Goal: Task Accomplishment & Management: Use online tool/utility

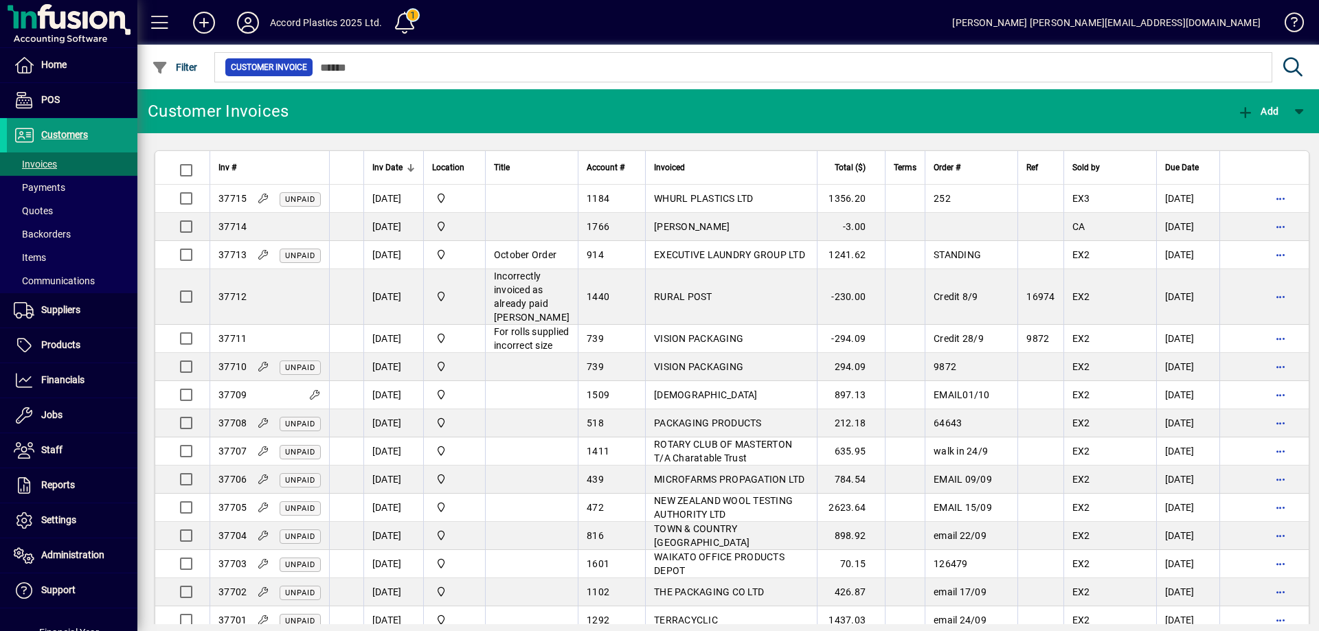
click at [69, 143] on span "Customers" at bounding box center [47, 135] width 81 height 16
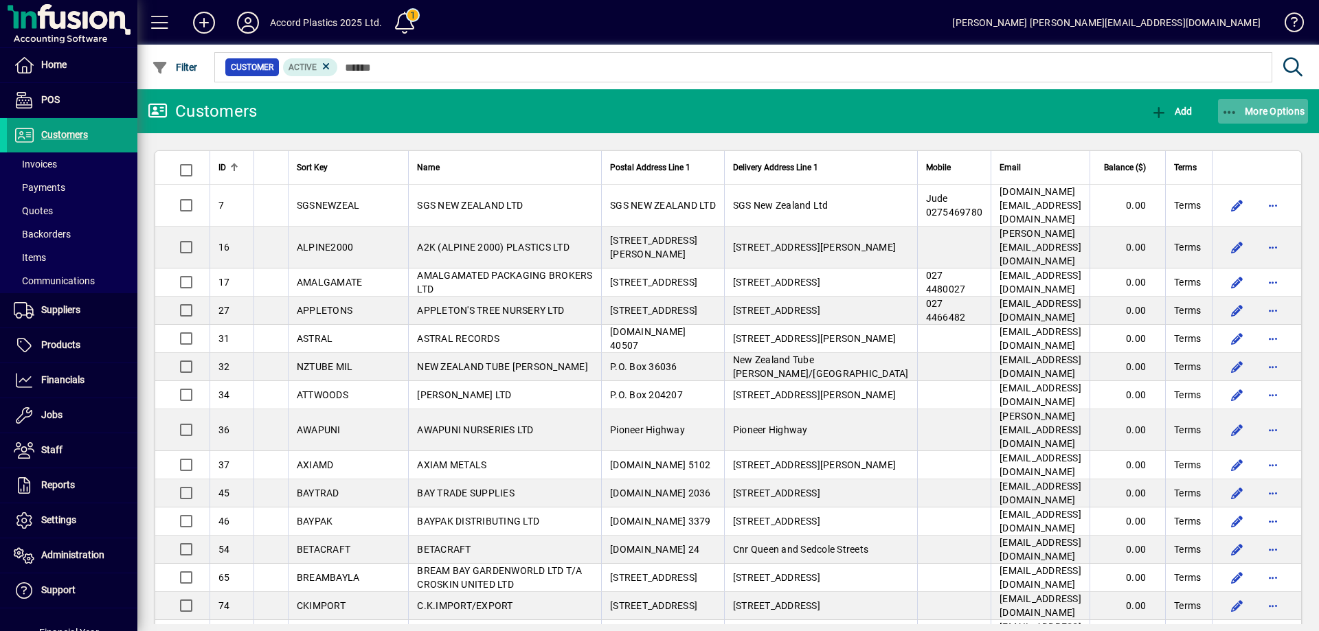
click at [1258, 106] on span "More Options" at bounding box center [1263, 111] width 84 height 11
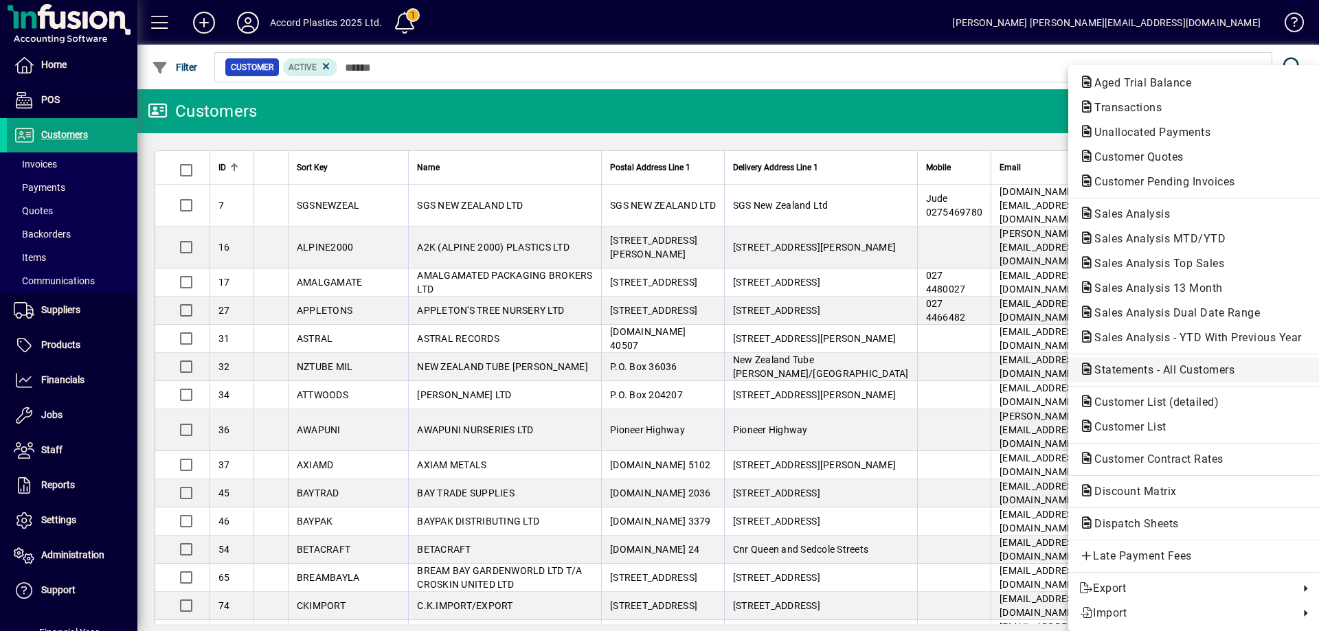
click at [1133, 374] on span "Statements - All Customers" at bounding box center [1160, 369] width 162 height 13
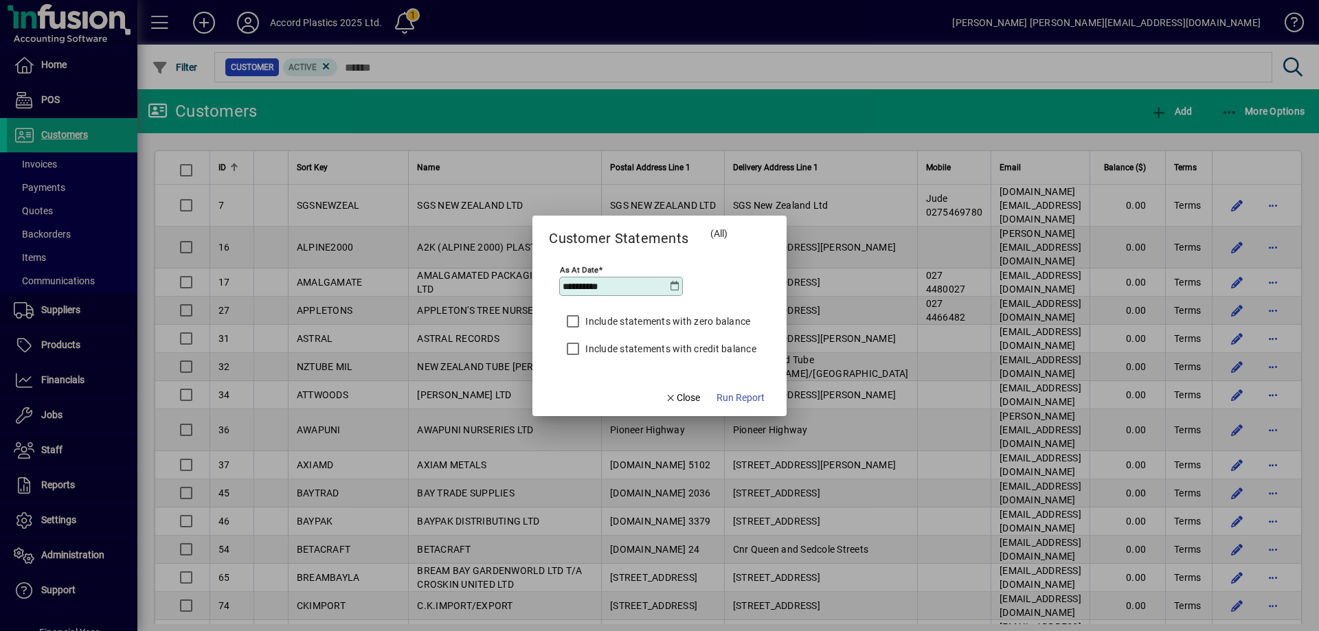
click at [675, 281] on icon at bounding box center [675, 286] width 11 height 11
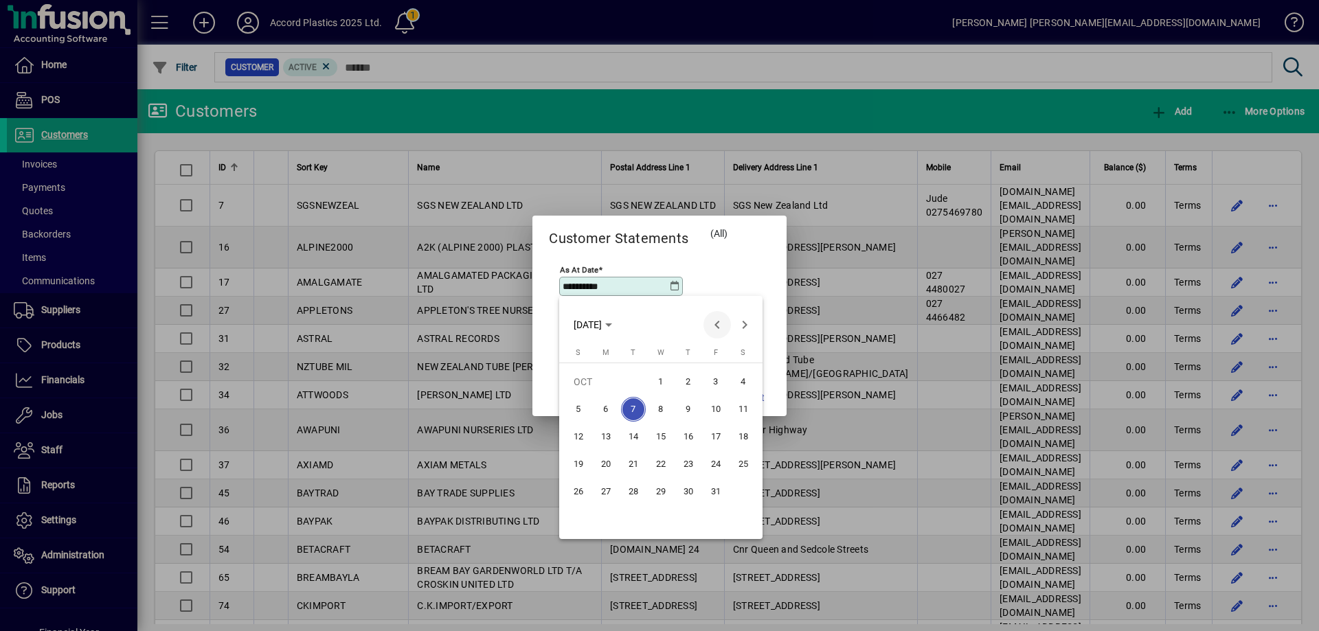
click at [718, 320] on span "Previous month" at bounding box center [716, 324] width 27 height 27
click at [633, 514] on span "30" at bounding box center [633, 519] width 25 height 25
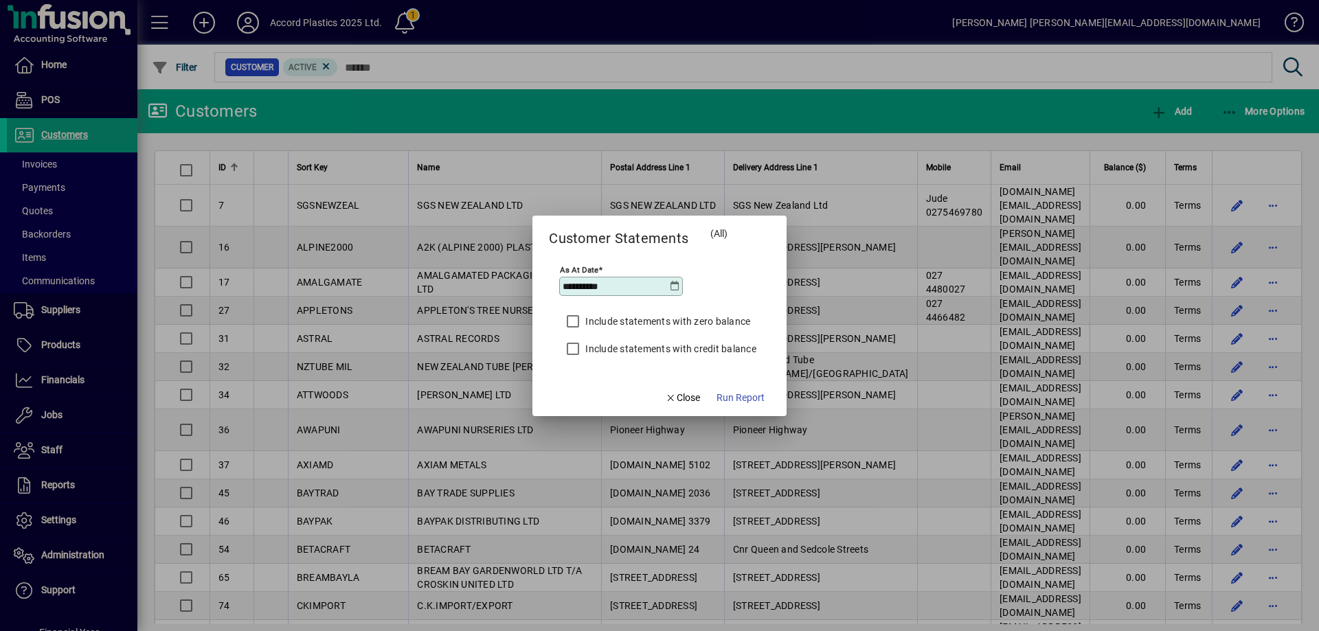
type input "**********"
click at [723, 396] on span "Run Report" at bounding box center [740, 398] width 48 height 14
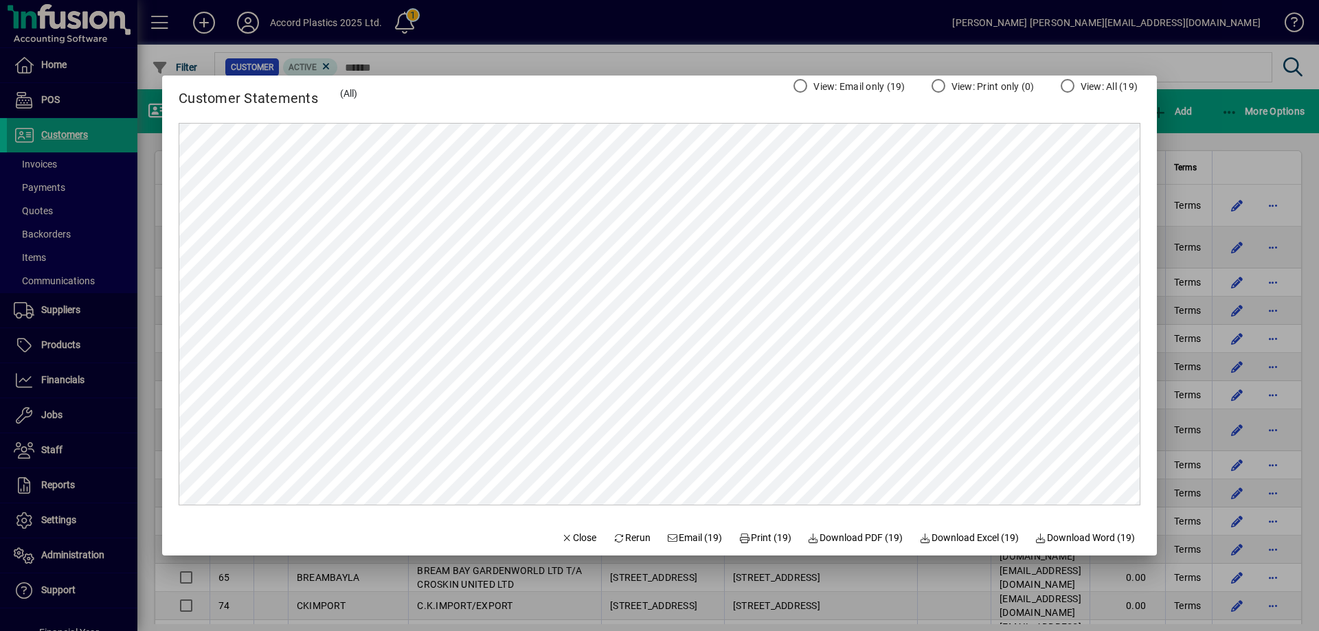
click at [1213, 91] on div at bounding box center [659, 315] width 1319 height 631
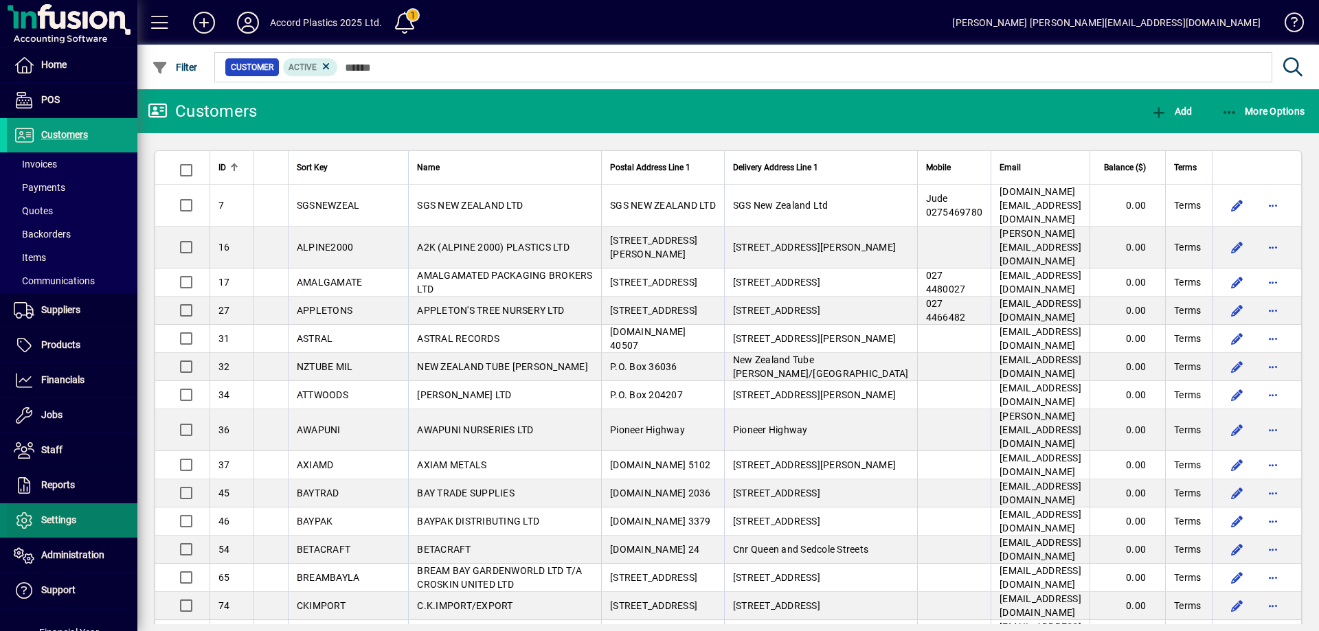
click at [58, 525] on span "Settings" at bounding box center [58, 519] width 35 height 11
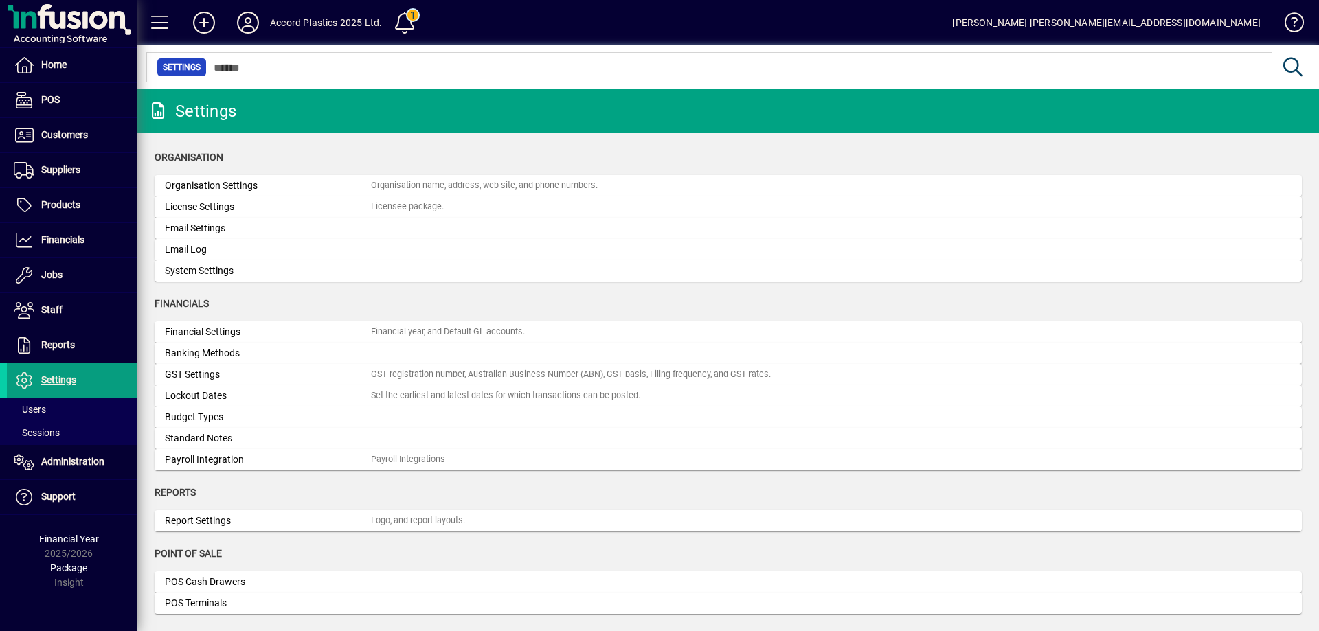
click at [207, 249] on div "Email Log" at bounding box center [268, 249] width 206 height 14
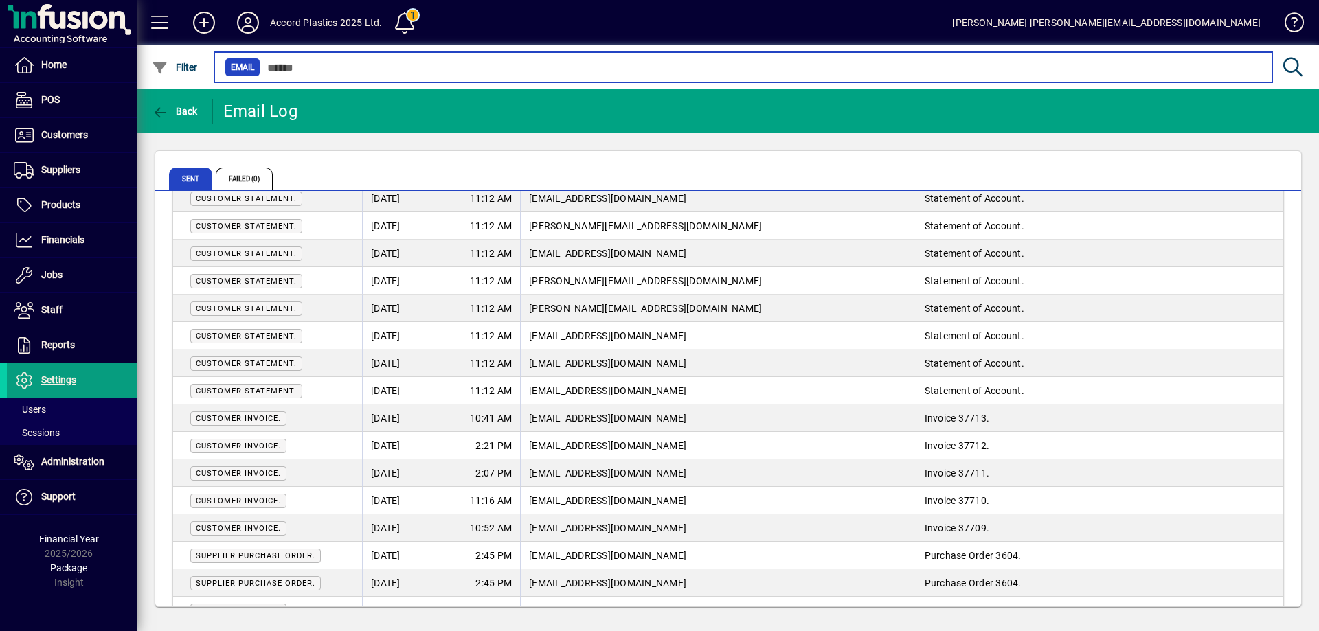
scroll to position [275, 0]
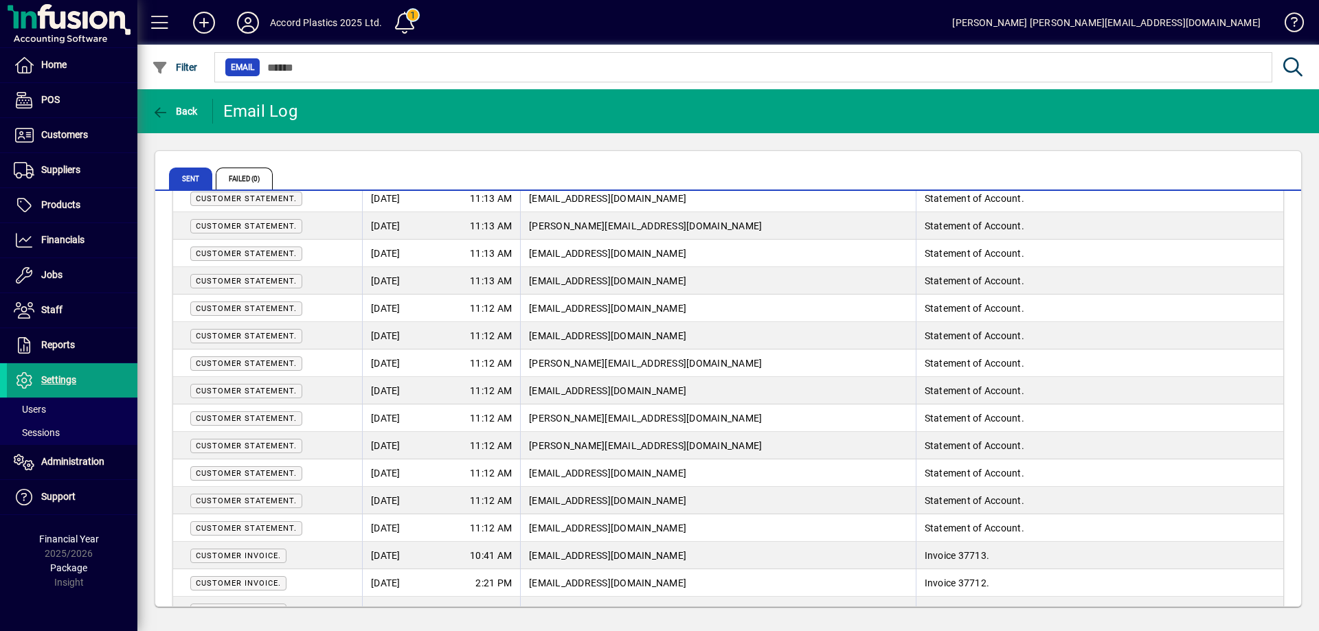
drag, startPoint x: 642, startPoint y: 364, endPoint x: 532, endPoint y: 365, distance: 109.9
click at [532, 365] on td "[PERSON_NAME][EMAIL_ADDRESS][DOMAIN_NAME]" at bounding box center [718, 363] width 396 height 27
click at [276, 372] on td "Customer Statement." at bounding box center [267, 363] width 189 height 27
click at [271, 363] on span "Customer Statement." at bounding box center [246, 363] width 101 height 9
click at [244, 364] on span "Customer Statement." at bounding box center [246, 363] width 101 height 9
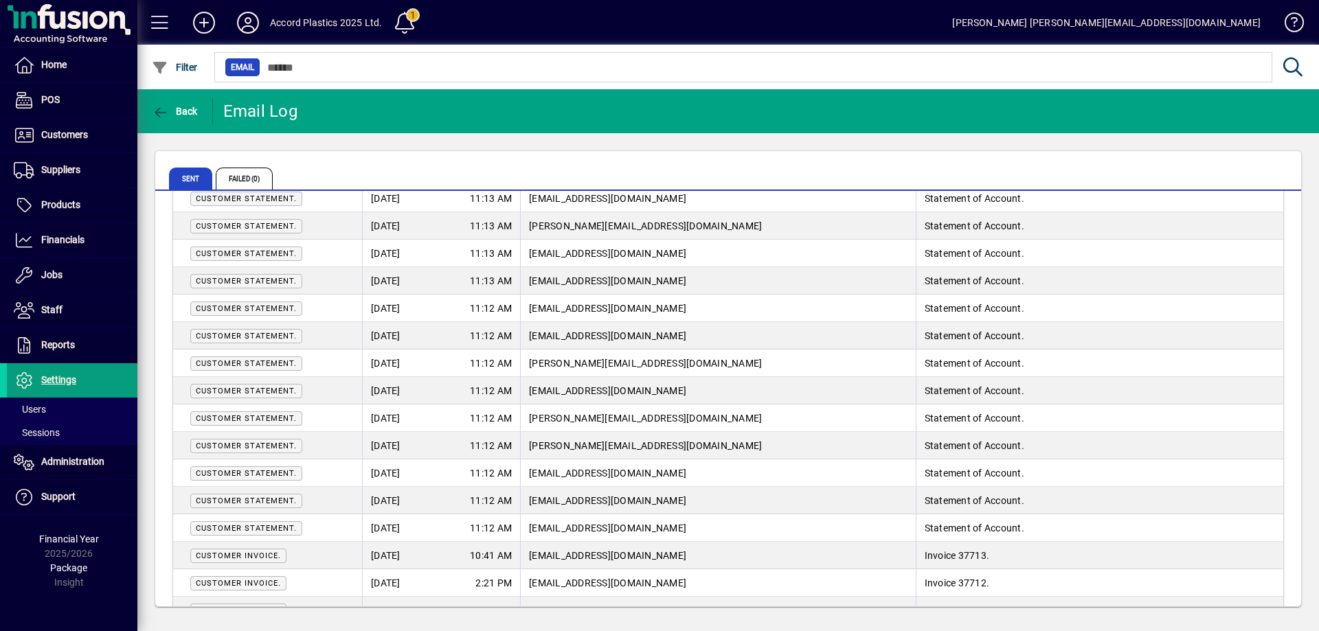
click at [244, 364] on span "Customer Statement." at bounding box center [246, 363] width 101 height 9
click at [257, 364] on span "Customer Statement." at bounding box center [246, 363] width 101 height 9
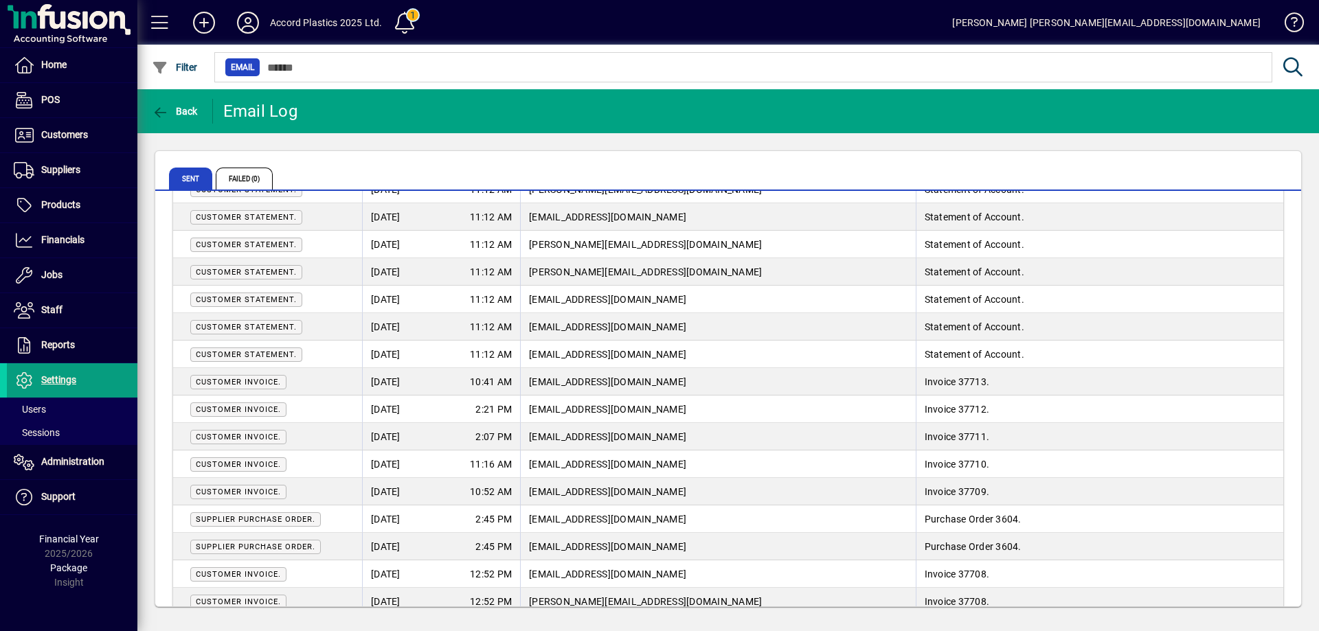
scroll to position [0, 0]
